Goal: Check status: Verify the current state of an ongoing process or item

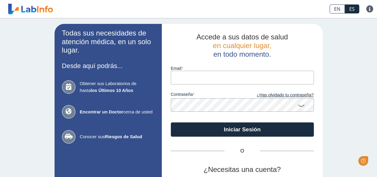
click at [182, 78] on input "email" at bounding box center [242, 77] width 143 height 13
type input "[EMAIL_ADDRESS][DOMAIN_NAME]"
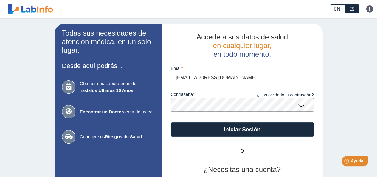
click at [298, 104] on icon at bounding box center [301, 105] width 7 height 12
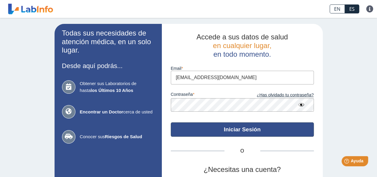
click at [272, 127] on button "Iniciar Sesión" at bounding box center [242, 129] width 143 height 14
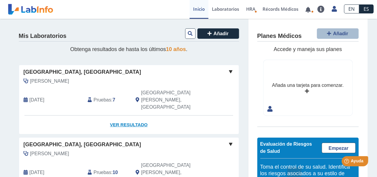
click at [116, 115] on link "Ver Resultado" at bounding box center [129, 124] width 220 height 19
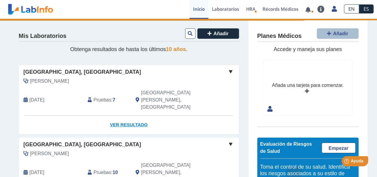
click at [114, 115] on link "Ver Resultado" at bounding box center [129, 124] width 220 height 19
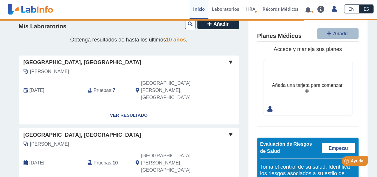
scroll to position [5, 0]
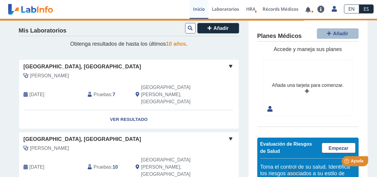
click at [227, 65] on span at bounding box center [230, 66] width 7 height 7
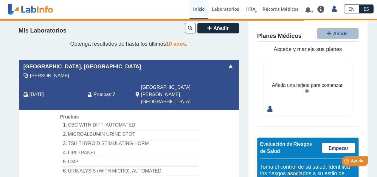
click at [75, 65] on span "[GEOGRAPHIC_DATA], [GEOGRAPHIC_DATA]" at bounding box center [83, 67] width 118 height 8
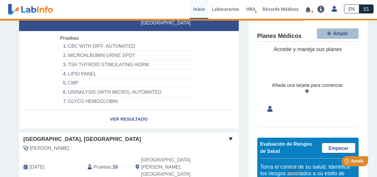
scroll to position [91, 0]
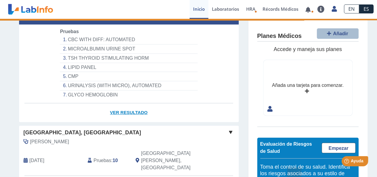
click at [123, 103] on link "Ver Resultado" at bounding box center [129, 112] width 220 height 19
click at [114, 103] on link "Ver Resultado" at bounding box center [129, 112] width 220 height 19
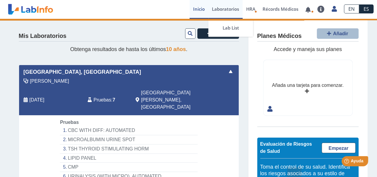
click at [226, 6] on link "Laboratorios" at bounding box center [225, 9] width 34 height 19
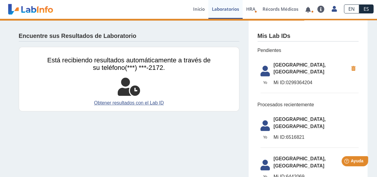
click at [284, 113] on li "Yo Yo Hospital Metropolitano, Rio Piedras Mi ID: 6516821" at bounding box center [309, 130] width 98 height 35
click at [275, 123] on span "[GEOGRAPHIC_DATA], [GEOGRAPHIC_DATA]" at bounding box center [315, 123] width 85 height 14
click at [126, 103] on link "Obtener resultados con el Lab ID" at bounding box center [128, 102] width 163 height 7
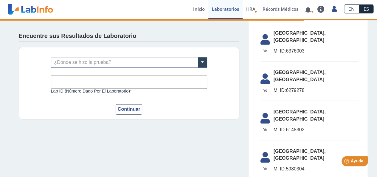
scroll to position [3, 0]
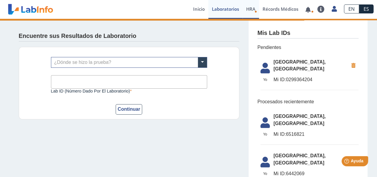
click at [251, 9] on span "HRA" at bounding box center [250, 9] width 9 height 6
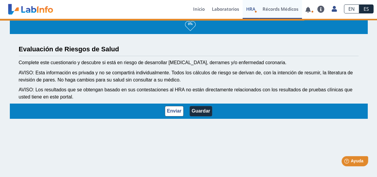
click at [269, 9] on link "Récords Médicos" at bounding box center [280, 9] width 43 height 19
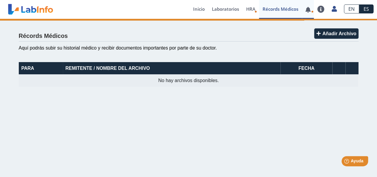
click at [307, 9] on link at bounding box center [308, 9] width 12 height 4
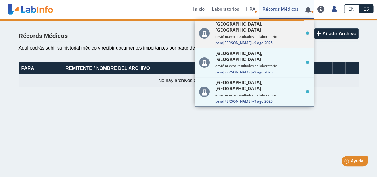
click at [244, 34] on small "envió nuevos resultados de laboratorio" at bounding box center [262, 36] width 94 height 4
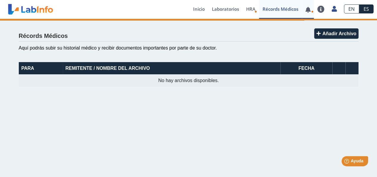
click at [310, 10] on link at bounding box center [308, 9] width 12 height 4
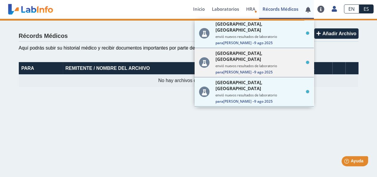
click at [292, 69] on span "Para Lymaris R. – 9 ago 2025" at bounding box center [262, 71] width 94 height 5
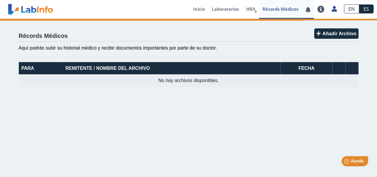
click at [304, 13] on span at bounding box center [308, 9] width 12 height 19
click at [308, 10] on link at bounding box center [308, 9] width 12 height 4
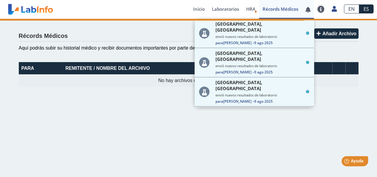
click at [272, 108] on span "[GEOGRAPHIC_DATA], [GEOGRAPHIC_DATA]" at bounding box center [259, 114] width 88 height 12
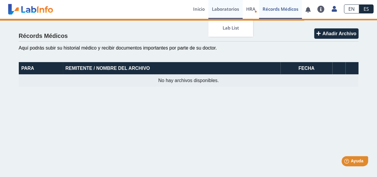
click at [214, 10] on link "Laboratorios" at bounding box center [225, 9] width 34 height 19
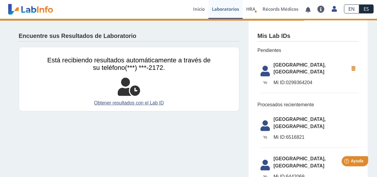
click at [284, 66] on span "[GEOGRAPHIC_DATA], [GEOGRAPHIC_DATA]" at bounding box center [310, 68] width 75 height 14
click at [196, 7] on link "Inicio" at bounding box center [198, 9] width 19 height 19
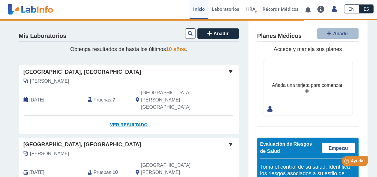
click at [115, 115] on link "Ver Resultado" at bounding box center [129, 124] width 220 height 19
click at [116, 115] on link "Ver Resultado" at bounding box center [129, 124] width 220 height 19
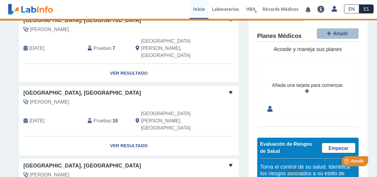
scroll to position [65, 0]
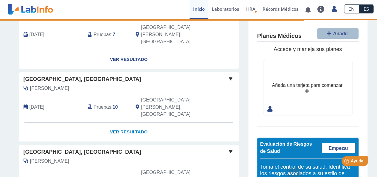
click at [115, 122] on link "Ver Resultado" at bounding box center [129, 131] width 220 height 19
click at [117, 50] on link "Ver Resultado" at bounding box center [129, 59] width 220 height 19
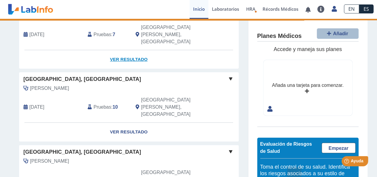
click at [117, 50] on link "Ver Resultado" at bounding box center [129, 59] width 220 height 19
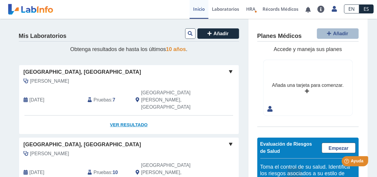
click at [118, 115] on link "Ver Resultado" at bounding box center [129, 124] width 220 height 19
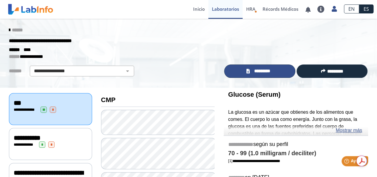
click at [256, 72] on span "*********" at bounding box center [262, 71] width 22 height 7
